Goal: Task Accomplishment & Management: Use online tool/utility

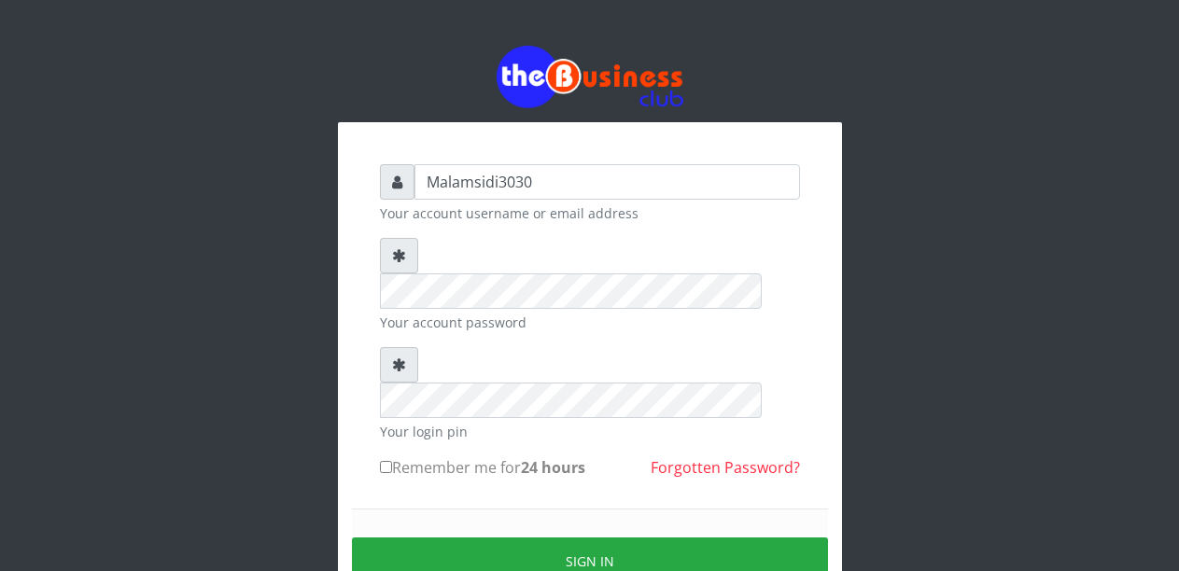
type input "Malamsidi3030"
click at [513, 232] on form "Malamsidi3030 Your account username or email address Your account password Your…" at bounding box center [590, 411] width 420 height 495
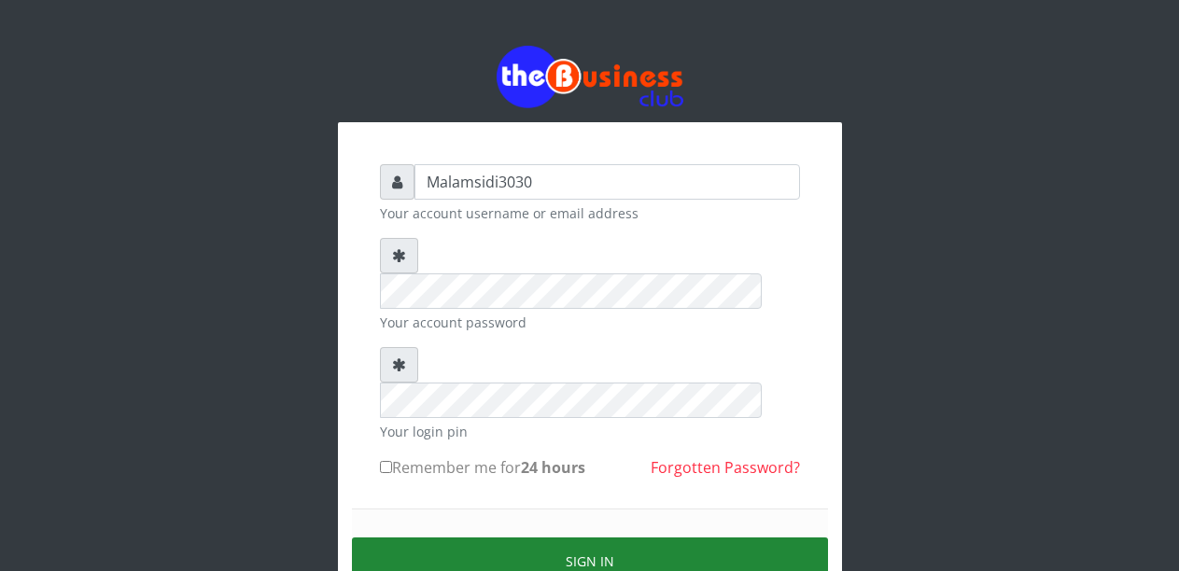
click at [603, 538] on button "Sign in" at bounding box center [590, 562] width 476 height 48
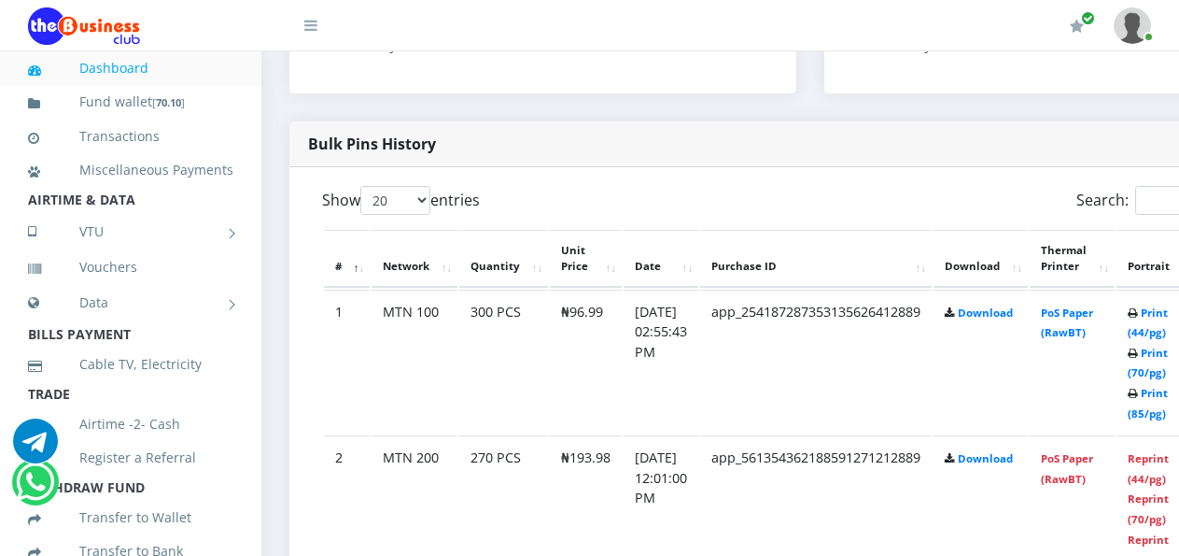
scroll to position [892, 212]
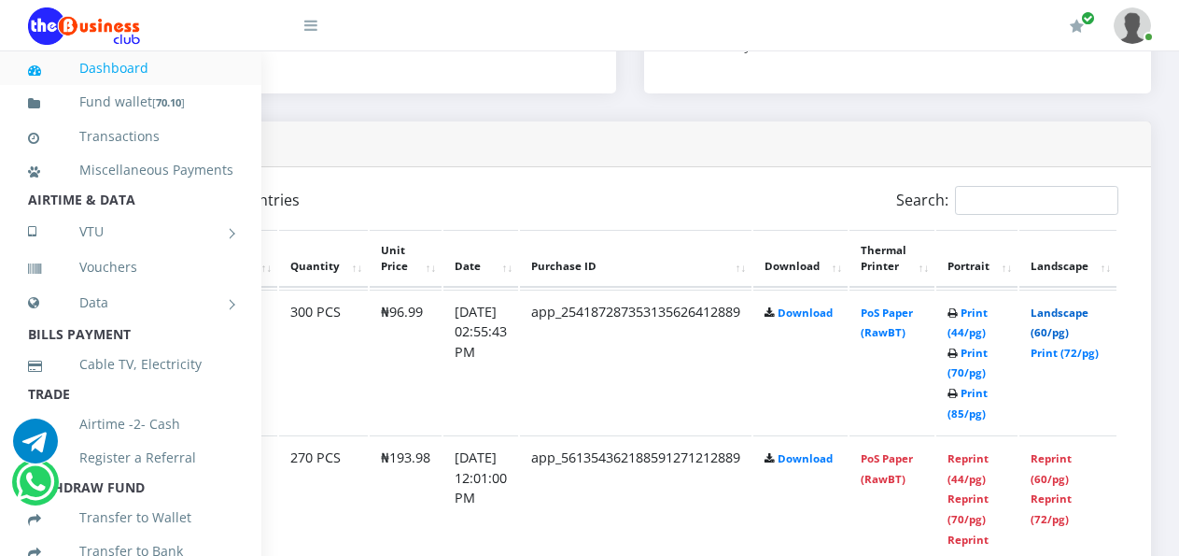
click at [1044, 317] on link "Landscape (60/pg)" at bounding box center [1060, 322] width 58 height 35
